Goal: Communication & Community: Connect with others

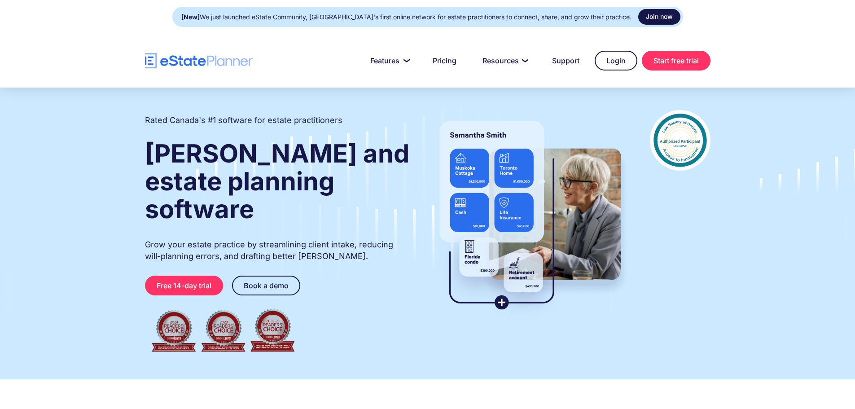
click at [638, 17] on link "Join now" at bounding box center [659, 17] width 42 height 16
